Goal: Communication & Community: Answer question/provide support

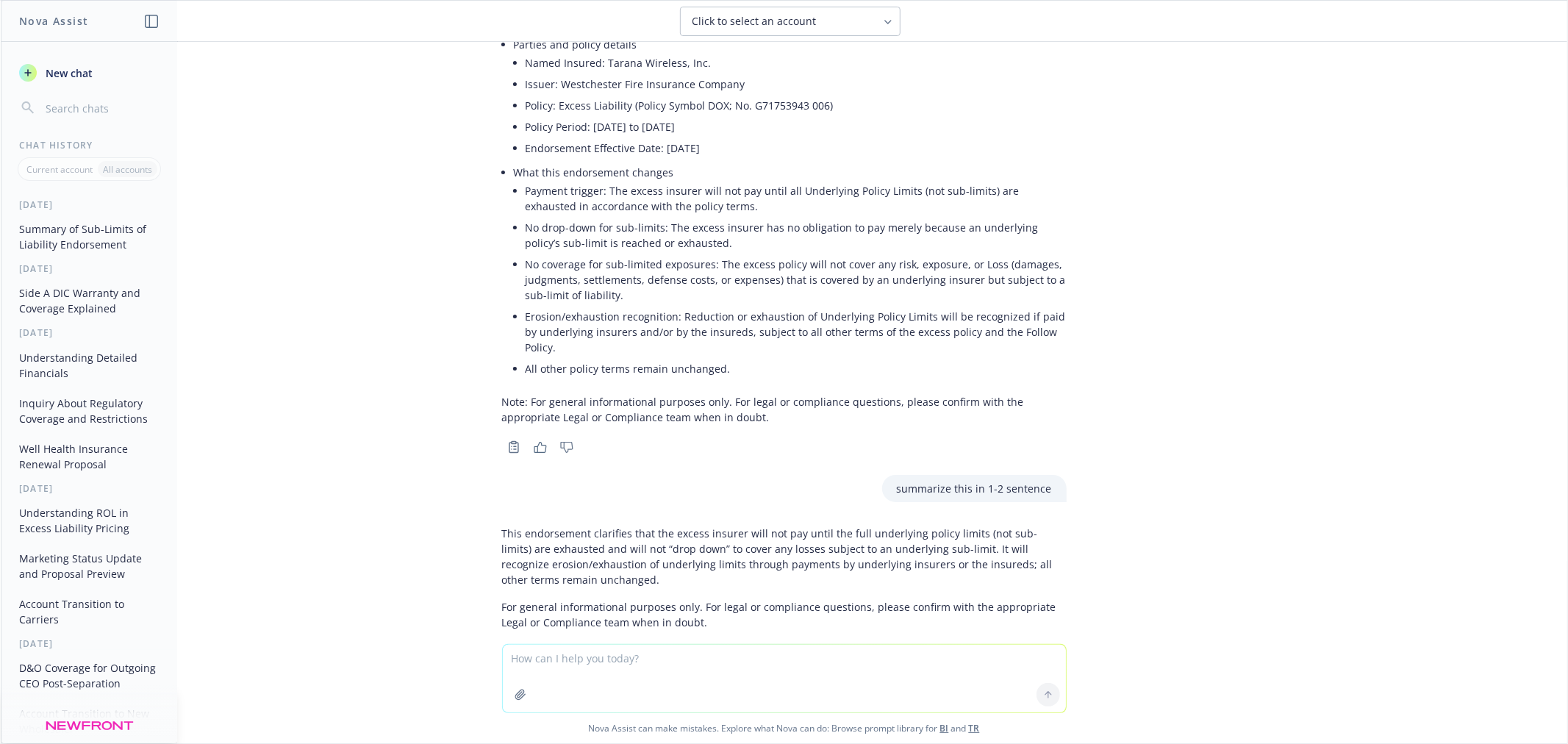
scroll to position [465, 0]
